Goal: Transaction & Acquisition: Purchase product/service

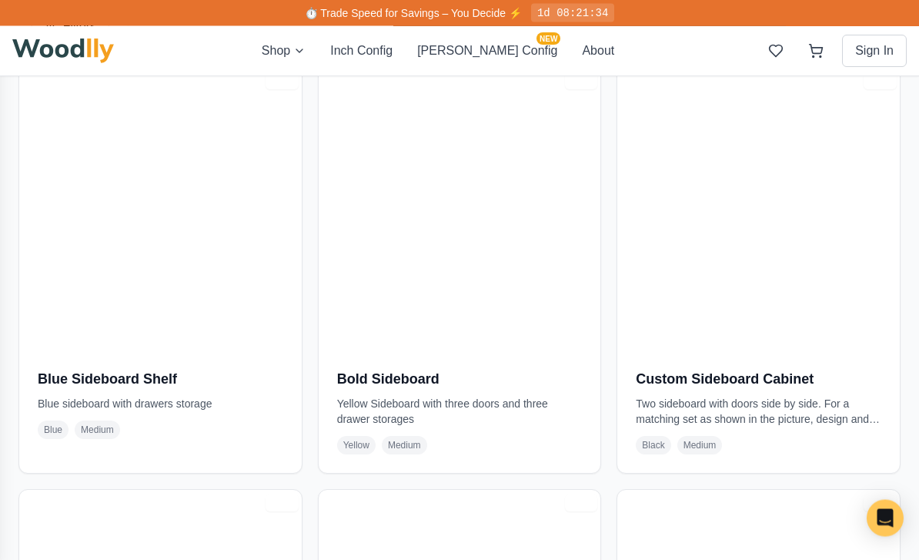
scroll to position [2013, 0]
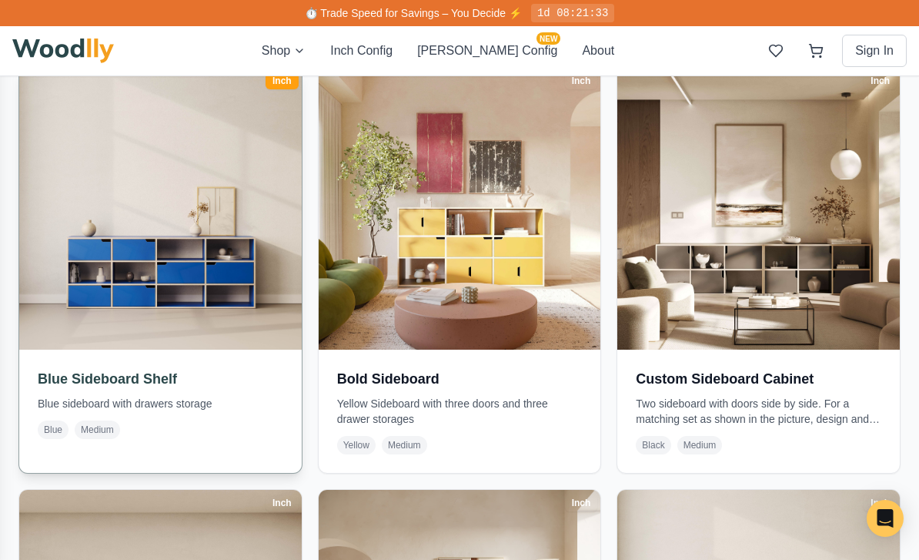
click at [145, 387] on h3 "Blue Sideboard Shelf" at bounding box center [161, 379] width 246 height 22
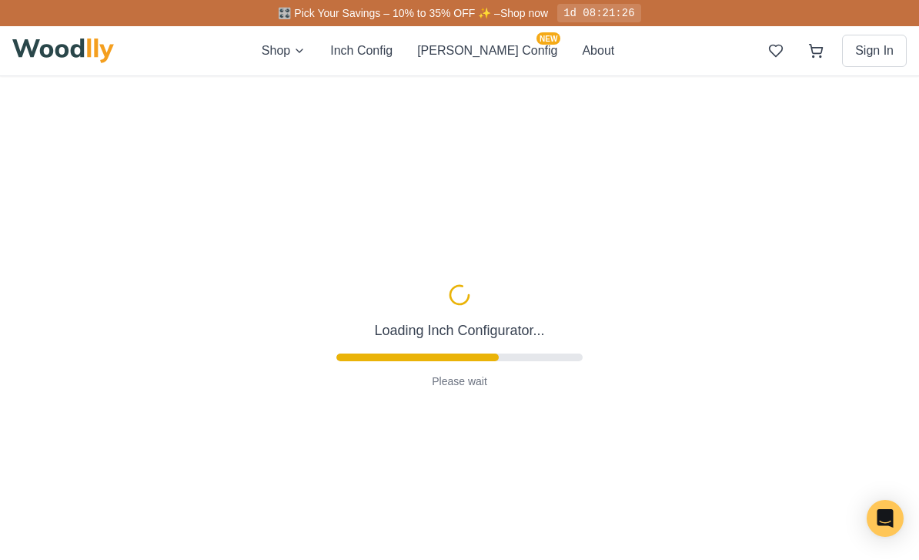
type input "67"
type input "3"
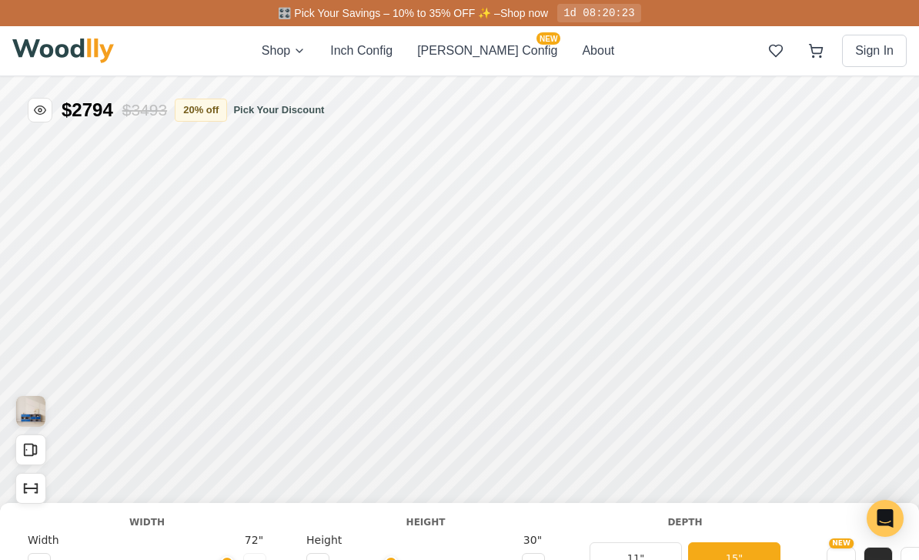
type input "72"
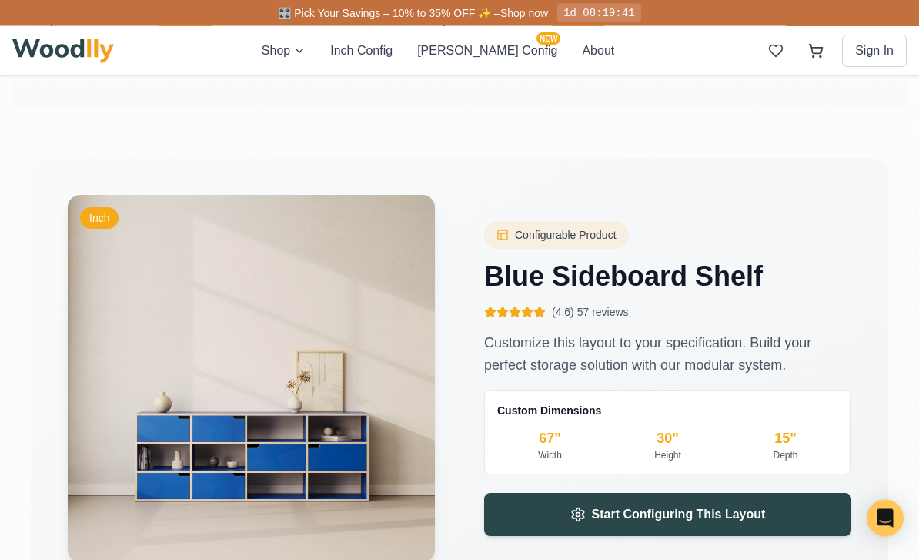
scroll to position [1993, 0]
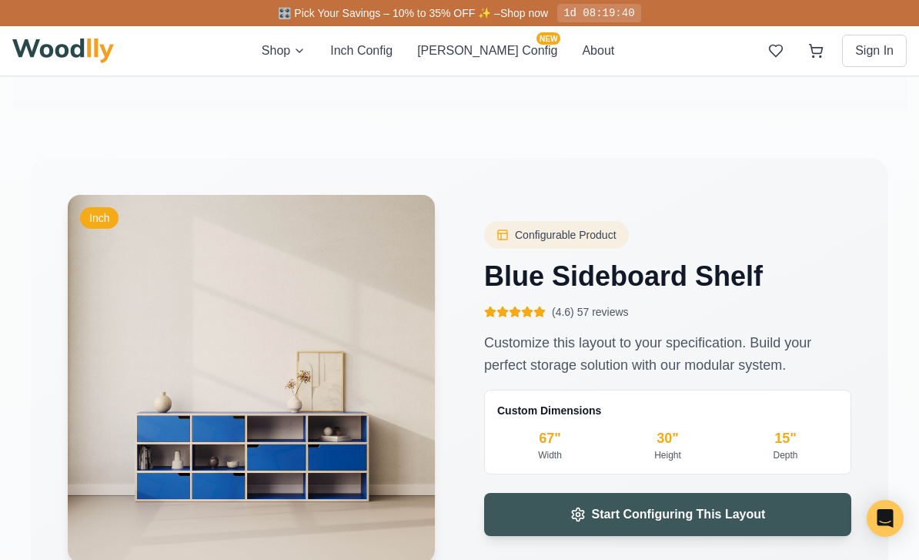
click at [770, 530] on button "Start Configuring This Layout" at bounding box center [667, 514] width 367 height 43
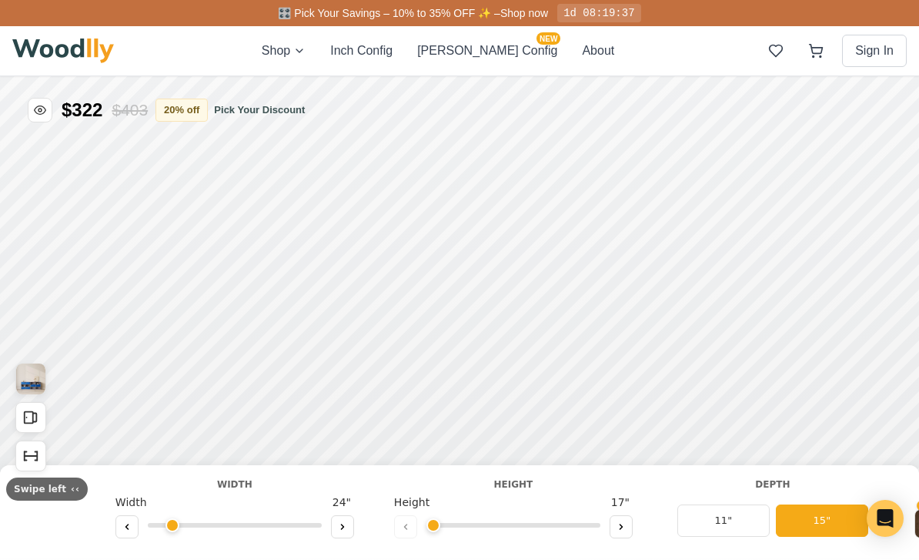
type input "67"
type input "3"
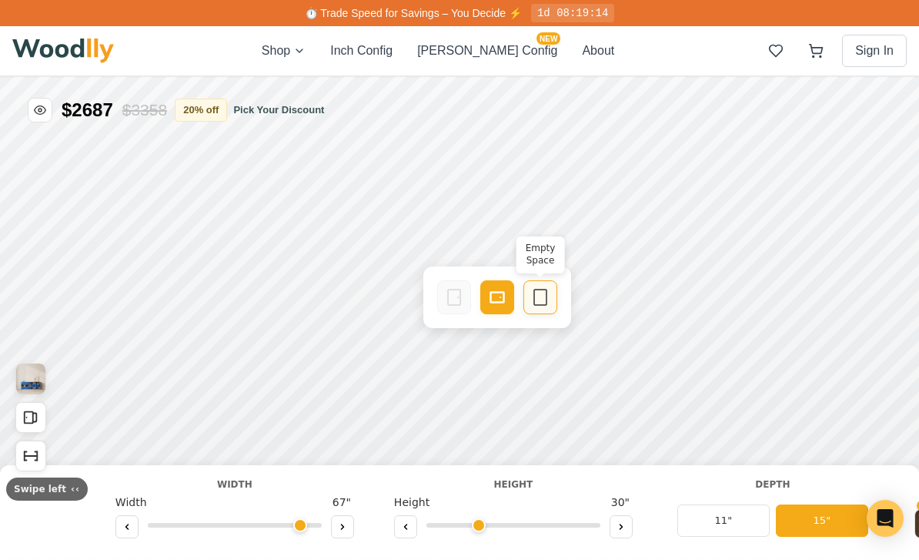
click at [489, 559] on div "Empty Space" at bounding box center [482, 559] width 34 height 34
